Goal: Find specific page/section: Find specific page/section

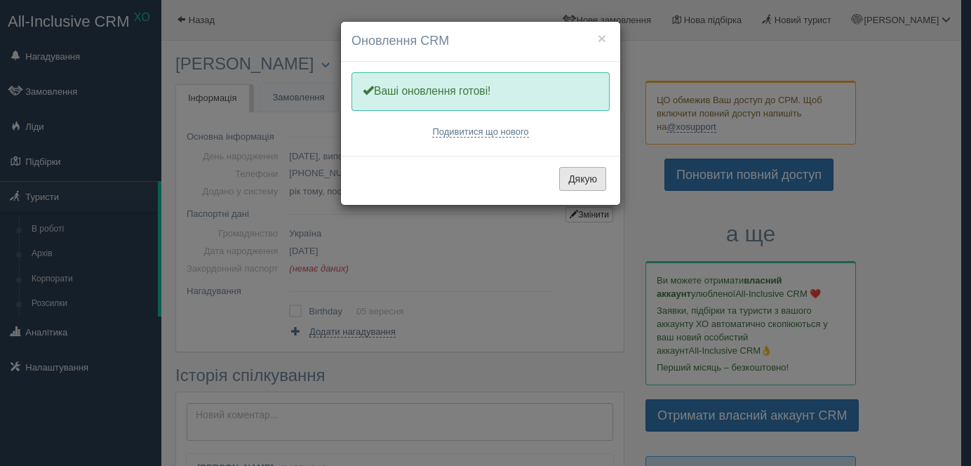
click at [589, 175] on button "Дякую" at bounding box center [582, 179] width 47 height 24
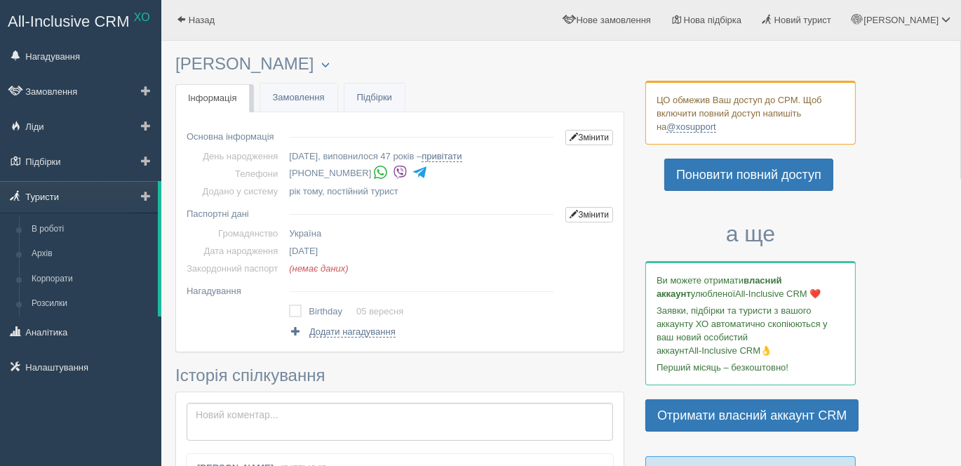
click at [54, 191] on link "Туристи" at bounding box center [79, 196] width 158 height 31
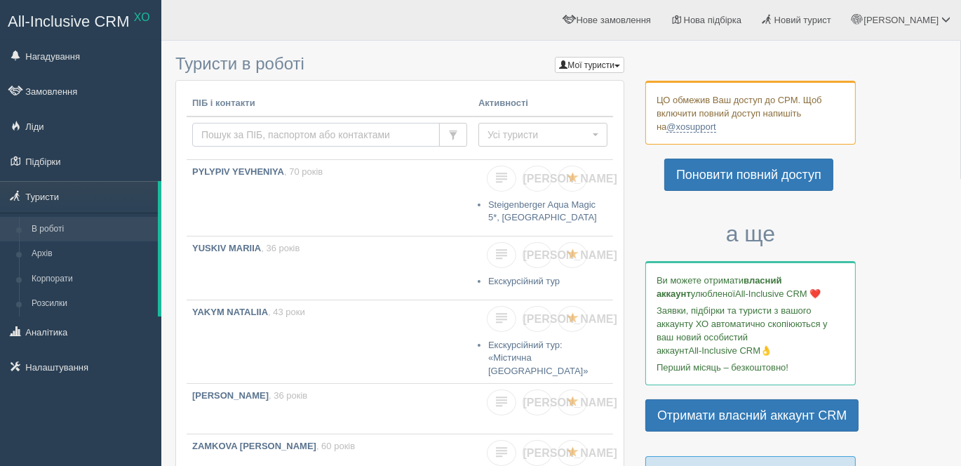
click at [240, 131] on input "text" at bounding box center [316, 135] width 248 height 24
type input "ІВАСЕНКО"
click at [450, 131] on span "button" at bounding box center [453, 136] width 10 height 10
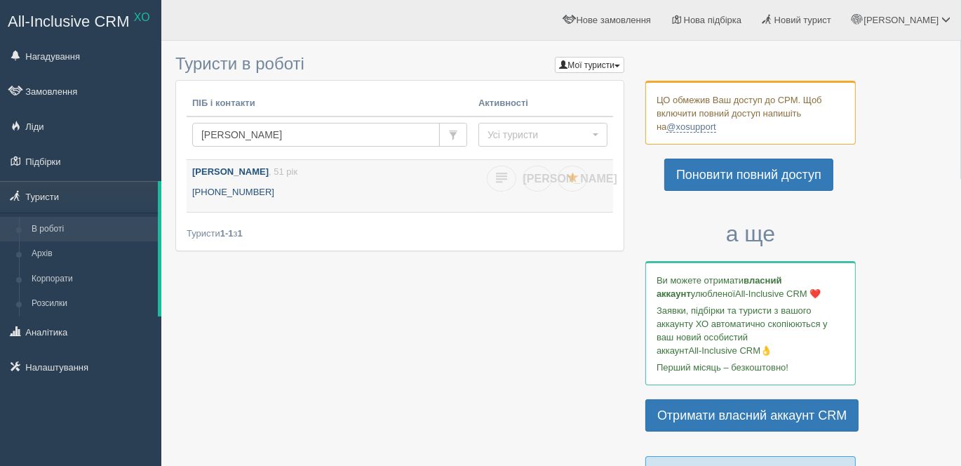
click at [230, 166] on b "ІВАСЕНКО ЛЕСЯ" at bounding box center [230, 171] width 76 height 11
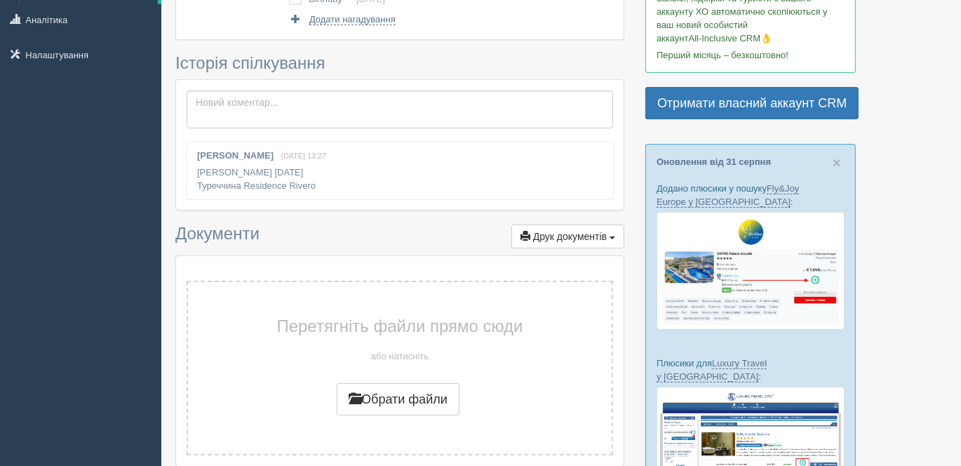
scroll to position [319, 0]
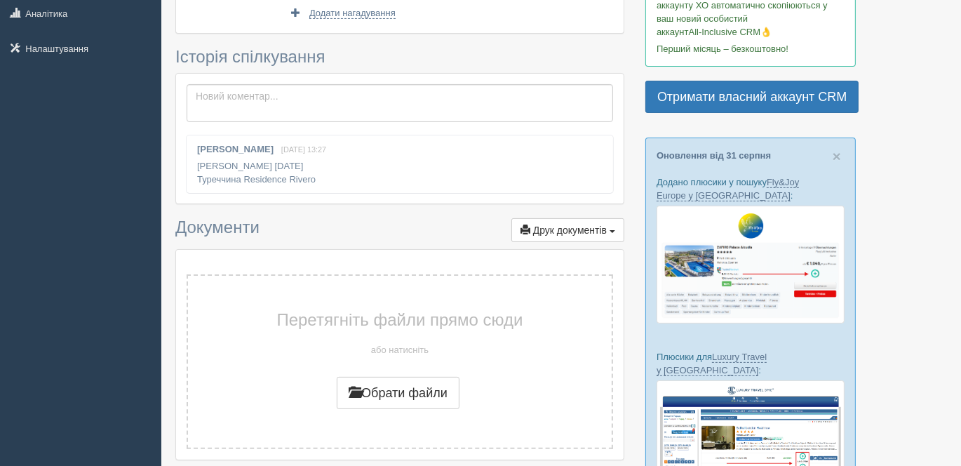
drag, startPoint x: 242, startPoint y: 175, endPoint x: 367, endPoint y: 174, distance: 124.9
click at [367, 174] on div "Світлана Захарова 8 січня 2024, 13:27 Івасенко Михайло 20.12.1973 Туреччина Res…" at bounding box center [400, 164] width 427 height 58
click at [387, 180] on div "Світлана Захарова 8 січня 2024, 13:27 Івасенко Михайло 20.12.1973 Туреччина Res…" at bounding box center [400, 164] width 427 height 58
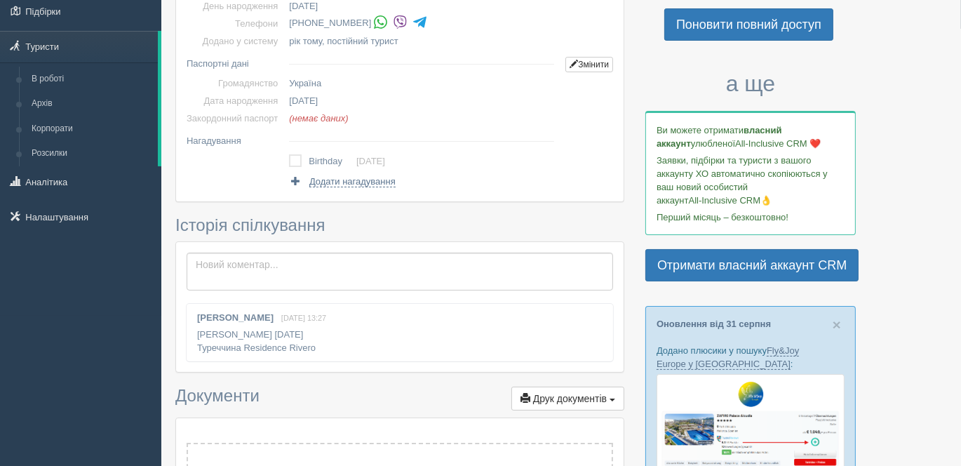
scroll to position [0, 0]
